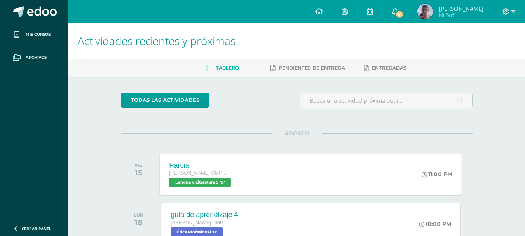
scroll to position [53, 0]
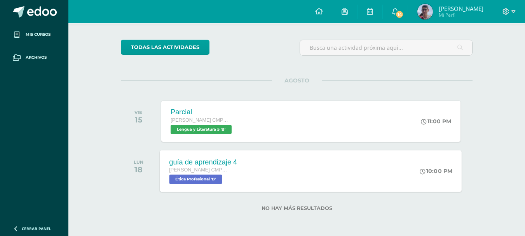
click at [309, 161] on div "guía de aprendizaje 4 Quinto Bachillerato CMP Bachillerato en CCLL con Orientac…" at bounding box center [311, 171] width 302 height 42
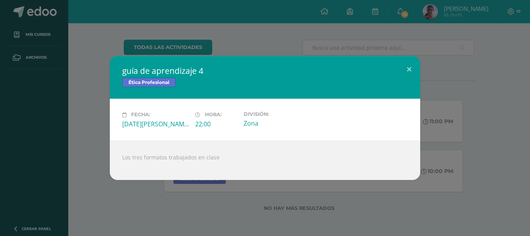
click at [101, 147] on div "guía de aprendizaje 4 Ética Profesional Fecha: Lunes 18 de Agosto Hora: 22:00 D…" at bounding box center [265, 117] width 524 height 123
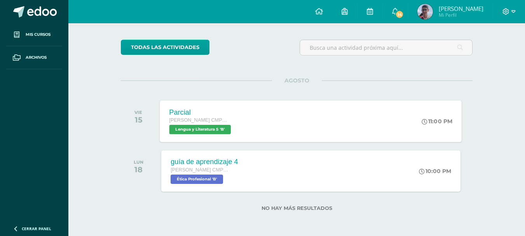
scroll to position [0, 0]
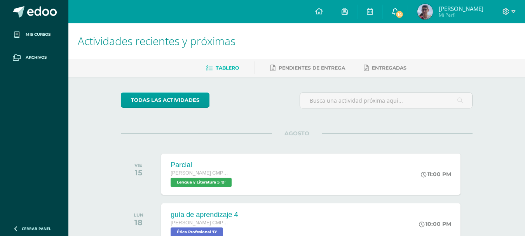
click at [398, 8] on icon at bounding box center [395, 11] width 6 height 7
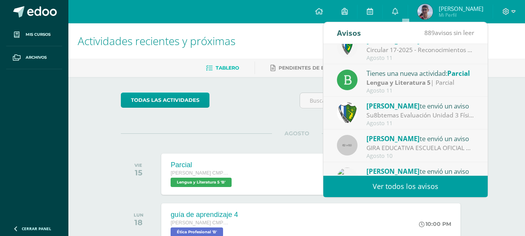
scroll to position [129, 0]
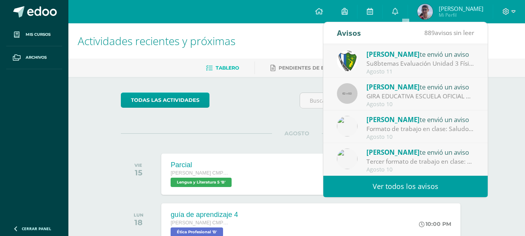
click at [419, 123] on div "Celso Osorio te envió un aviso" at bounding box center [420, 119] width 108 height 10
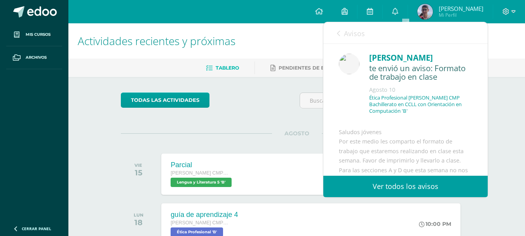
scroll to position [146, 0]
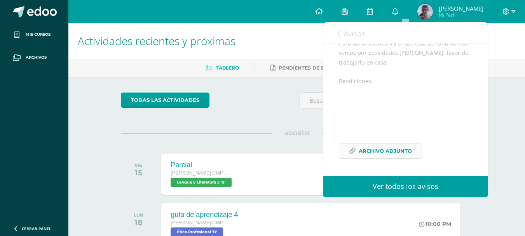
click at [391, 153] on span "Archivo Adjunto" at bounding box center [384, 151] width 53 height 14
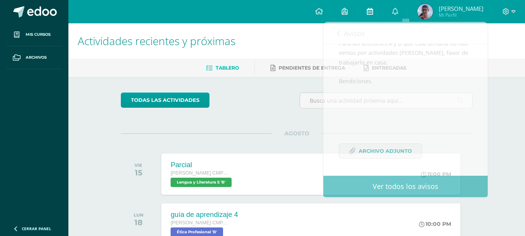
click at [373, 14] on icon at bounding box center [370, 11] width 6 height 7
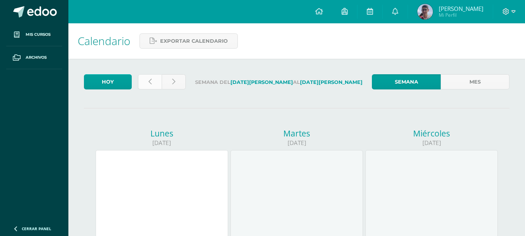
click at [145, 82] on link at bounding box center [150, 81] width 24 height 15
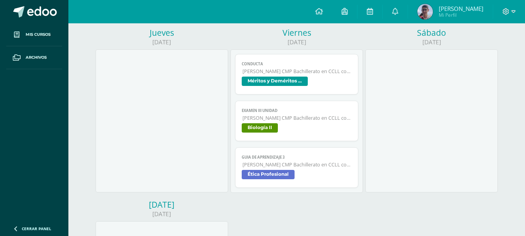
scroll to position [78, 0]
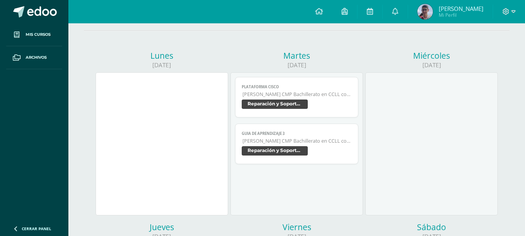
click at [339, 151] on span "Reparación y Soporte Técnico CISCO" at bounding box center [297, 151] width 110 height 11
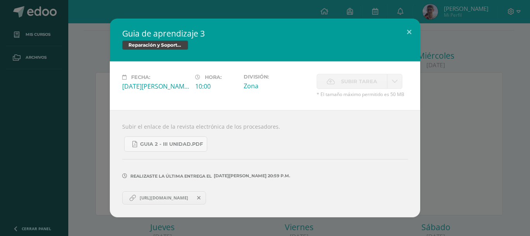
click at [89, 143] on div "Guia de aprendizaje 3 Reparación y Soporte Técnico CISCO Fecha: Martes 05 de Ag…" at bounding box center [265, 118] width 524 height 198
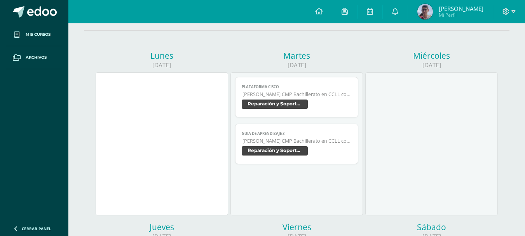
click at [335, 94] on span "[PERSON_NAME] CMP Bachillerato en CCLL con Orientación en Computación" at bounding box center [296, 94] width 109 height 7
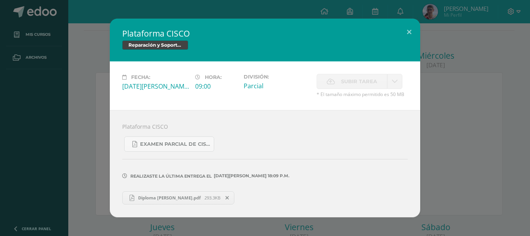
click at [83, 130] on div "Plataforma CISCO Reparación y Soporte Técnico CISCO Fecha: Martes 05 de Agosto …" at bounding box center [265, 118] width 524 height 198
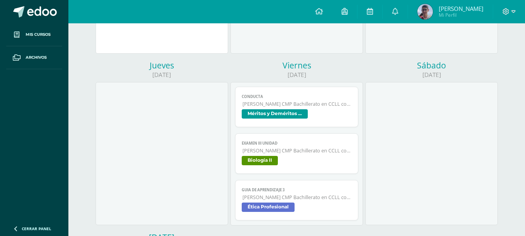
scroll to position [45, 0]
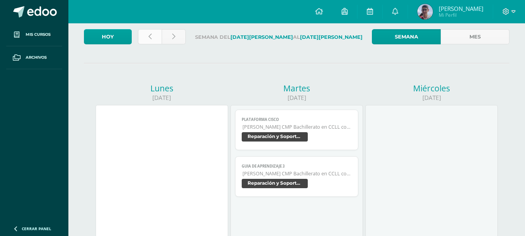
click at [147, 37] on link at bounding box center [150, 36] width 24 height 15
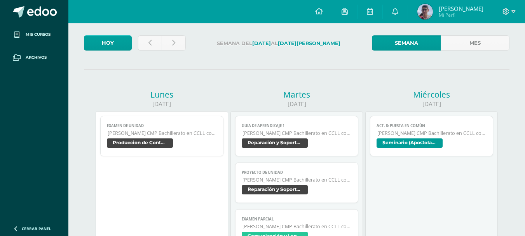
scroll to position [117, 0]
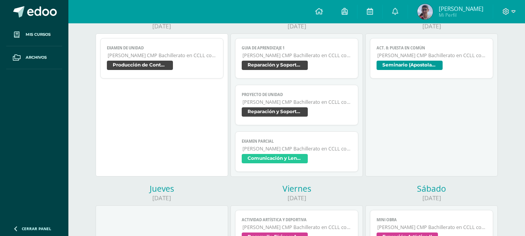
click at [339, 112] on span "Reparación y Soporte Técnico CISCO" at bounding box center [297, 112] width 110 height 11
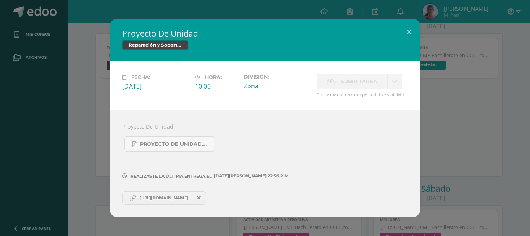
click at [68, 132] on div "Proyecto De Unidad Reparación y Soporte Técnico CISCO Fecha: Martes 29 de Julio…" at bounding box center [265, 118] width 524 height 198
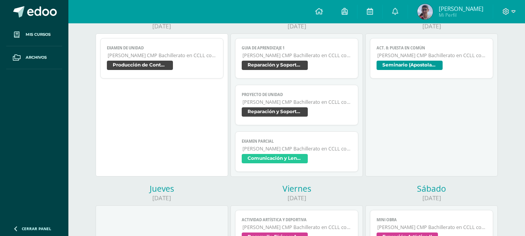
click at [205, 54] on span "[PERSON_NAME] CMP Bachillerato en CCLL con Orientación en Computación" at bounding box center [162, 55] width 109 height 7
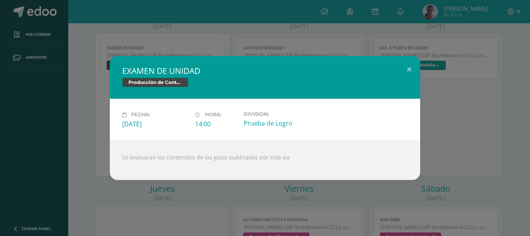
click at [84, 113] on div "EXAMEN DE UNIDAD Producción de Contenidos Digitales Fecha: Lunes 28 de Julio Ho…" at bounding box center [265, 117] width 524 height 123
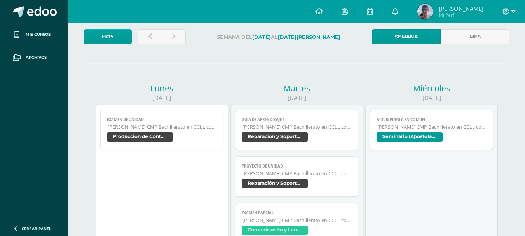
scroll to position [0, 0]
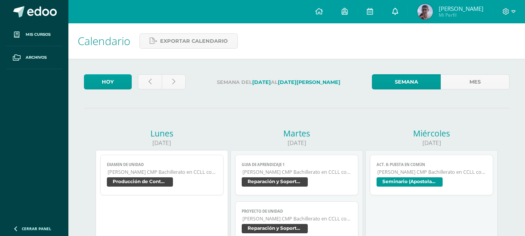
click at [398, 11] on icon at bounding box center [395, 11] width 6 height 7
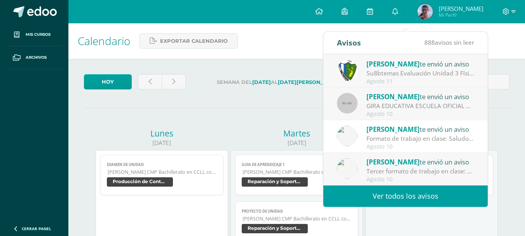
scroll to position [39, 0]
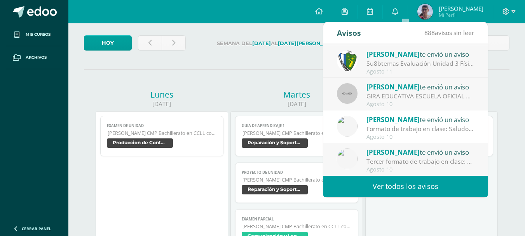
click at [386, 180] on link "Ver todos los avisos" at bounding box center [405, 186] width 164 height 21
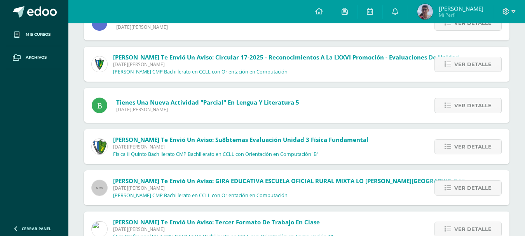
scroll to position [272, 0]
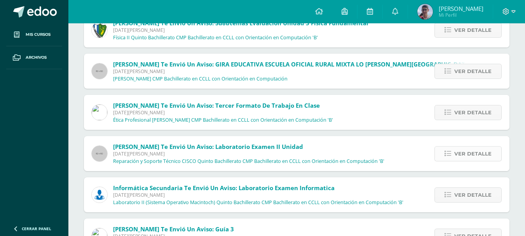
click at [467, 155] on span "Ver detalle" at bounding box center [472, 153] width 37 height 14
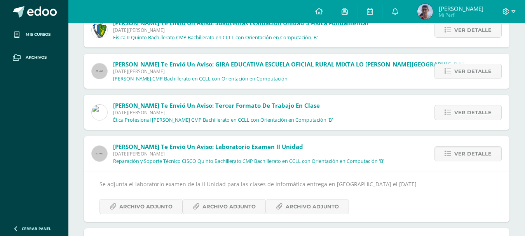
scroll to position [350, 0]
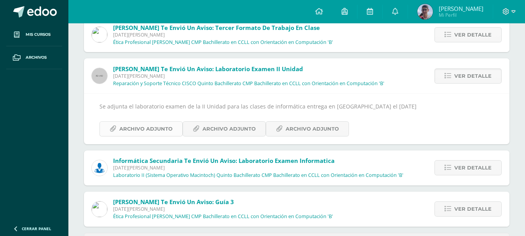
click at [139, 129] on span "Archivo Adjunto" at bounding box center [145, 129] width 53 height 14
click at [233, 129] on span "Archivo Adjunto" at bounding box center [228, 129] width 53 height 14
click at [309, 127] on span "Archivo Adjunto" at bounding box center [311, 129] width 53 height 14
